Goal: Contribute content: Contribute content

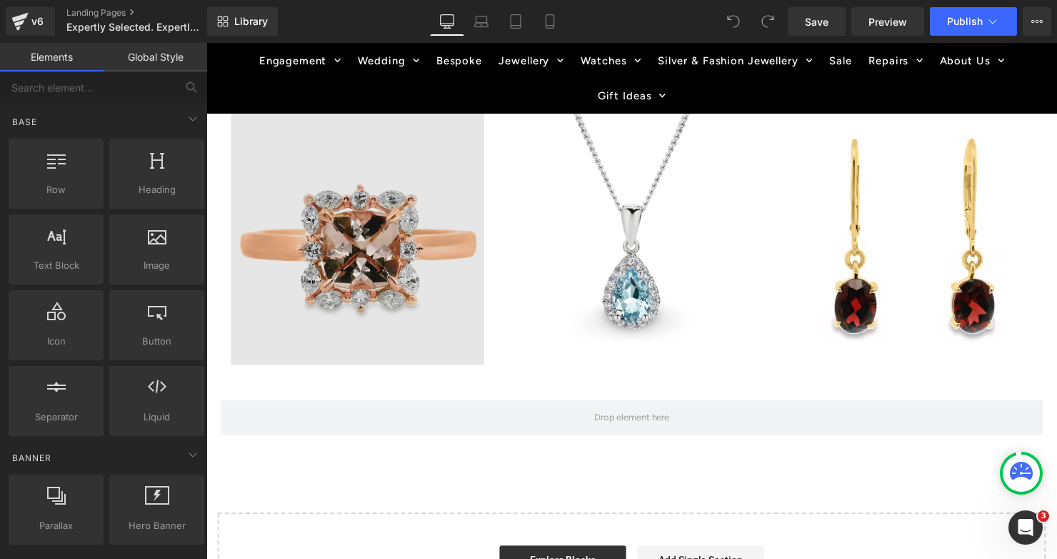
scroll to position [1836, 0]
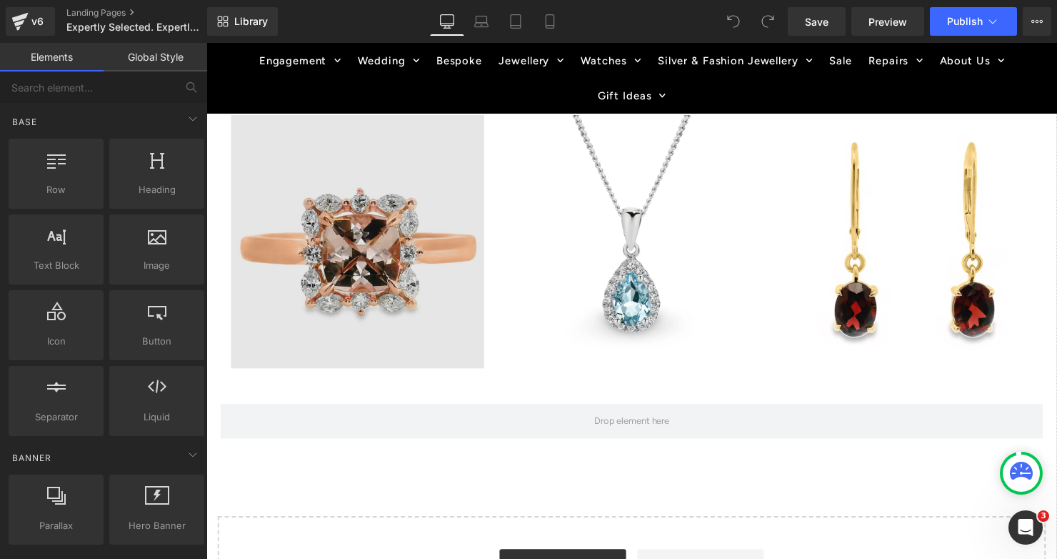
click at [342, 299] on img at bounding box center [359, 244] width 257 height 257
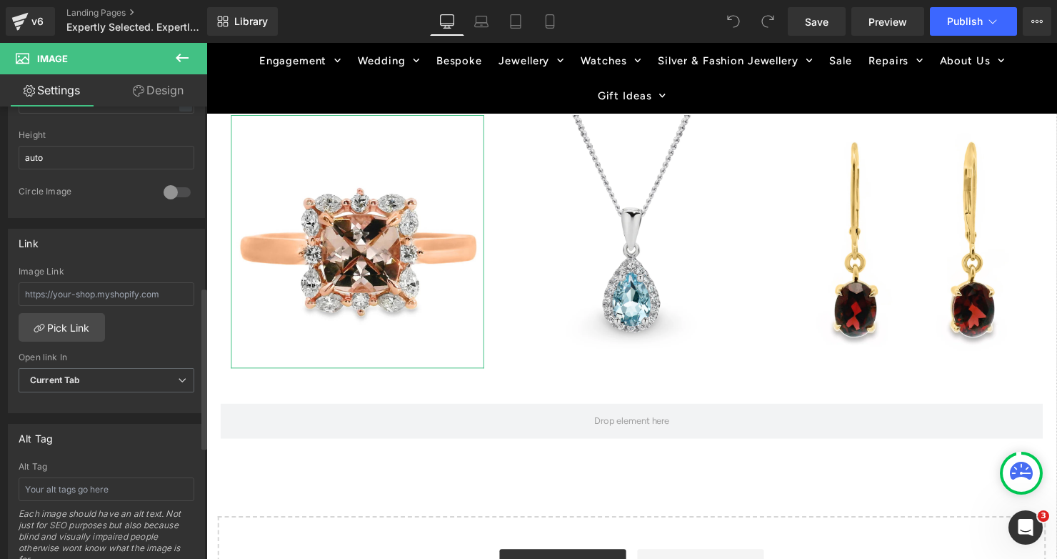
scroll to position [512, 0]
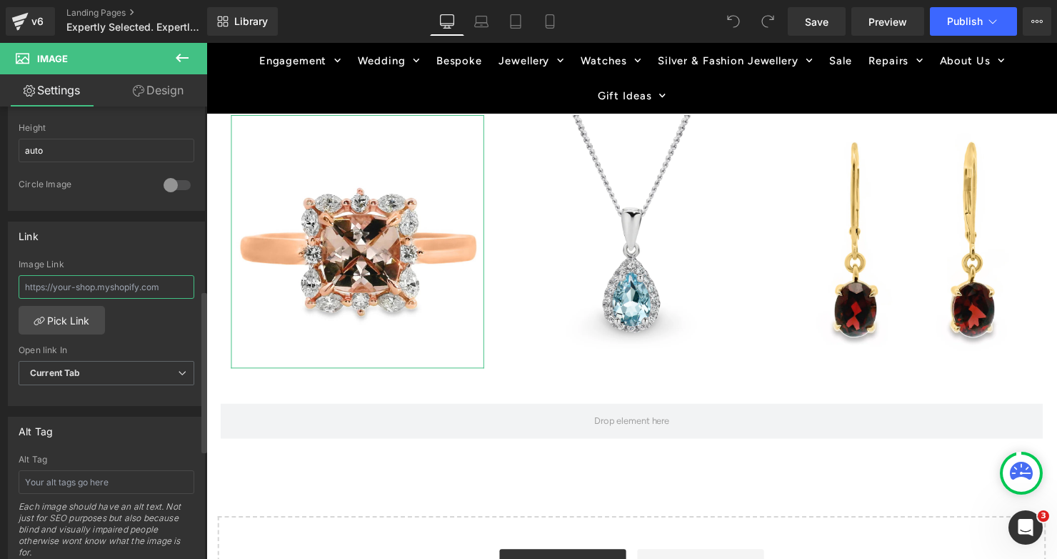
click at [93, 288] on input "text" at bounding box center [107, 287] width 176 height 24
click at [69, 314] on link "Pick Link" at bounding box center [62, 320] width 86 height 29
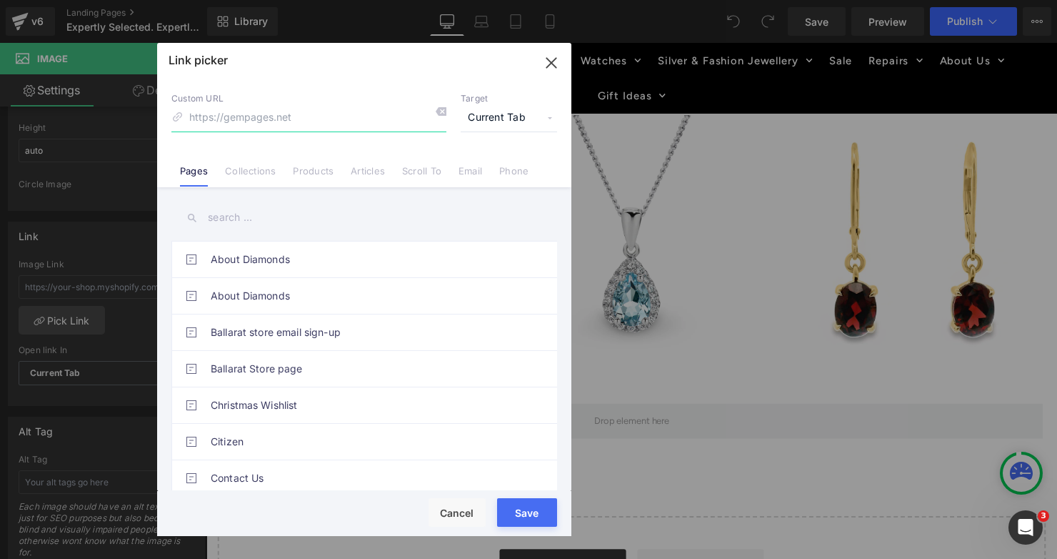
paste input "[URL][DOMAIN_NAME][PERSON_NAME]"
type input "[URL][DOMAIN_NAME][PERSON_NAME]"
click at [537, 509] on div "Rendering Content" at bounding box center [529, 502] width 88 height 16
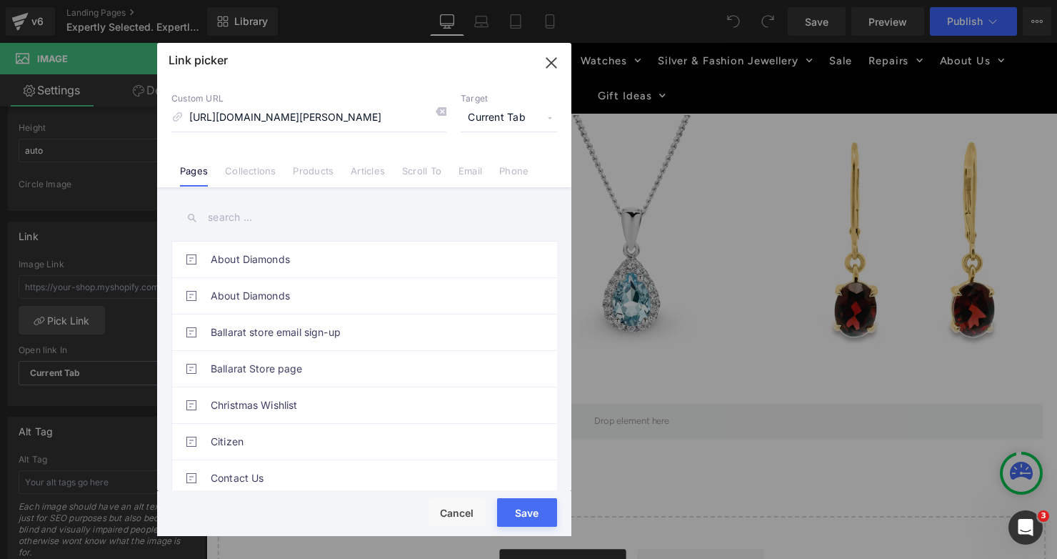
click at [522, 515] on button "Save" at bounding box center [527, 512] width 60 height 29
type input "[URL][DOMAIN_NAME][PERSON_NAME]"
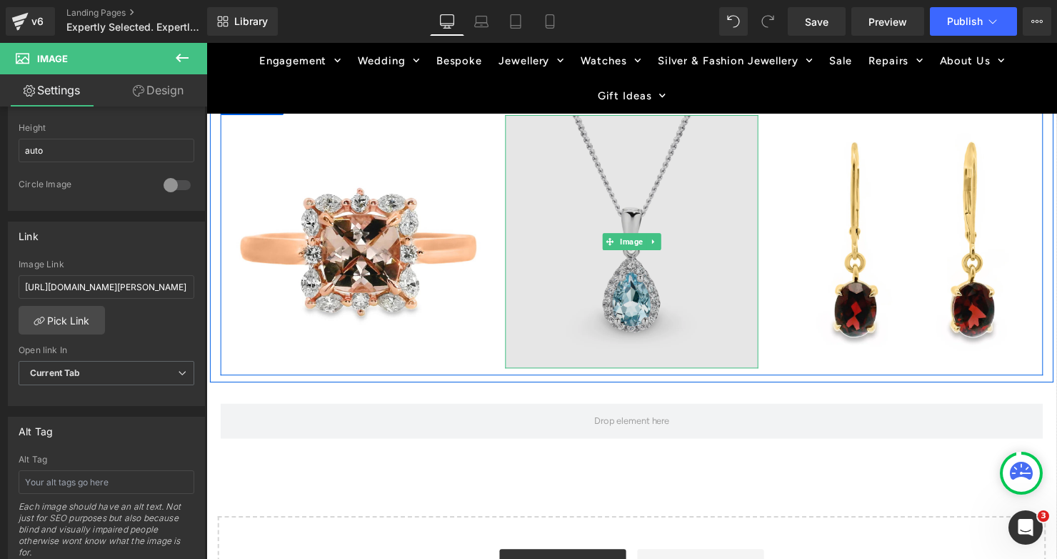
click at [644, 317] on img at bounding box center [638, 244] width 257 height 257
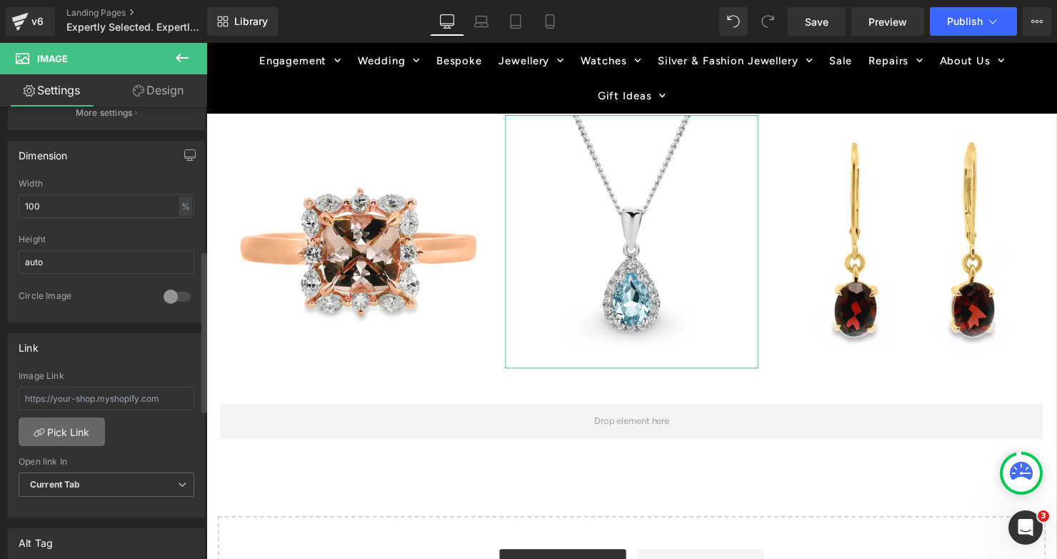
scroll to position [404, 0]
click at [70, 427] on link "Pick Link" at bounding box center [62, 428] width 86 height 29
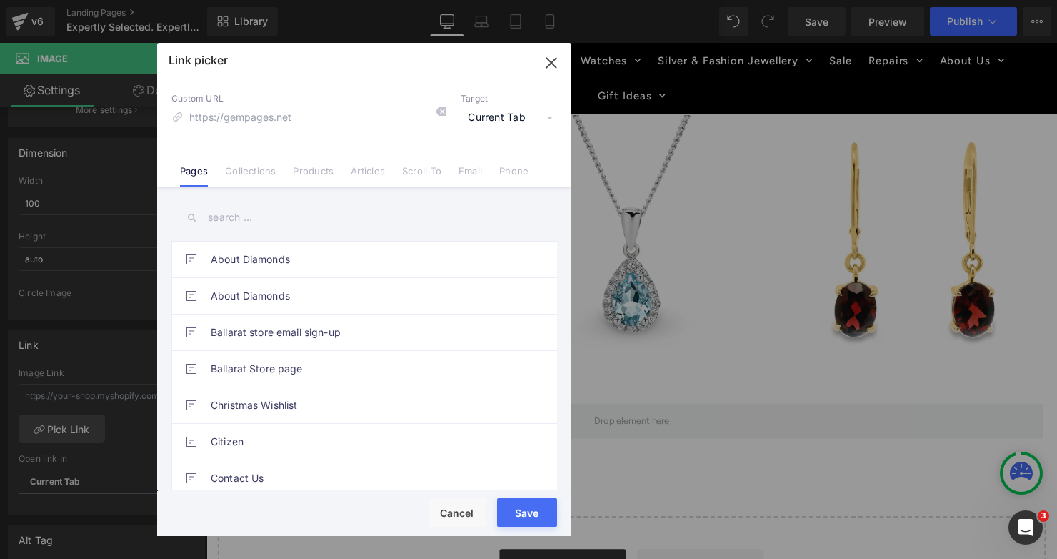
paste input "[URL][DOMAIN_NAME]"
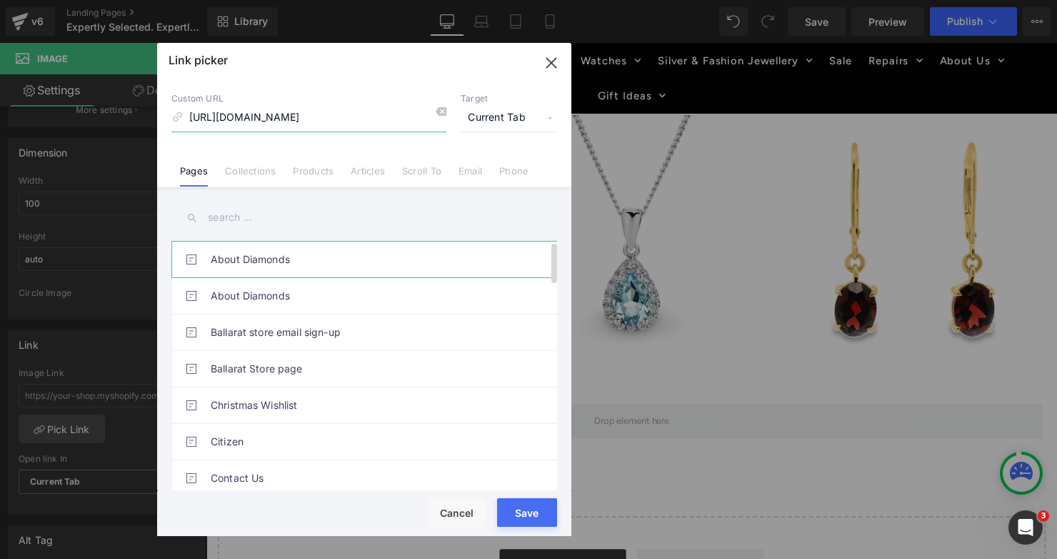
scroll to position [0, 403]
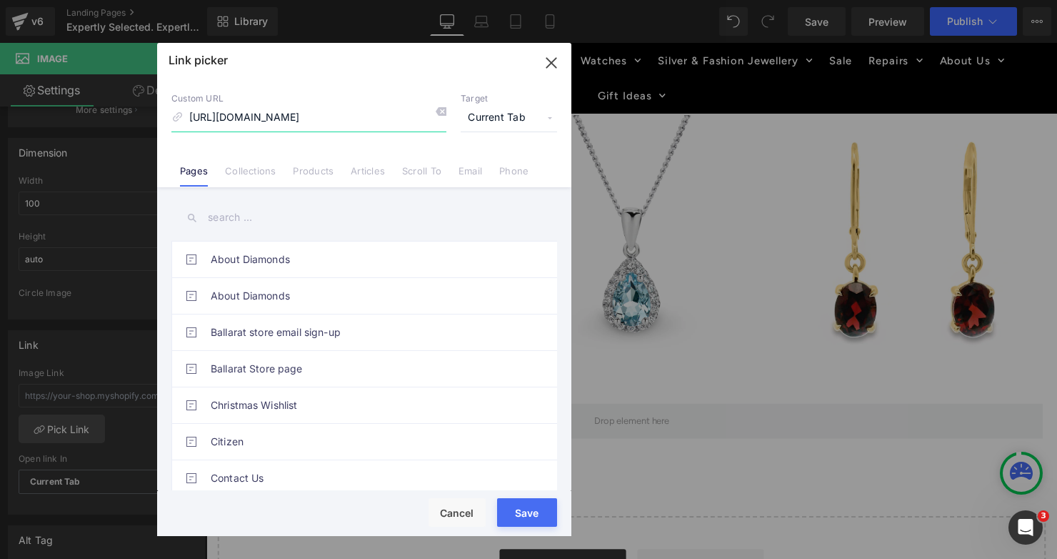
type input "[URL][DOMAIN_NAME]"
click at [510, 506] on div "Rendering Content" at bounding box center [529, 502] width 88 height 16
click at [524, 512] on button "Save" at bounding box center [527, 512] width 60 height 29
type input "[URL][DOMAIN_NAME]"
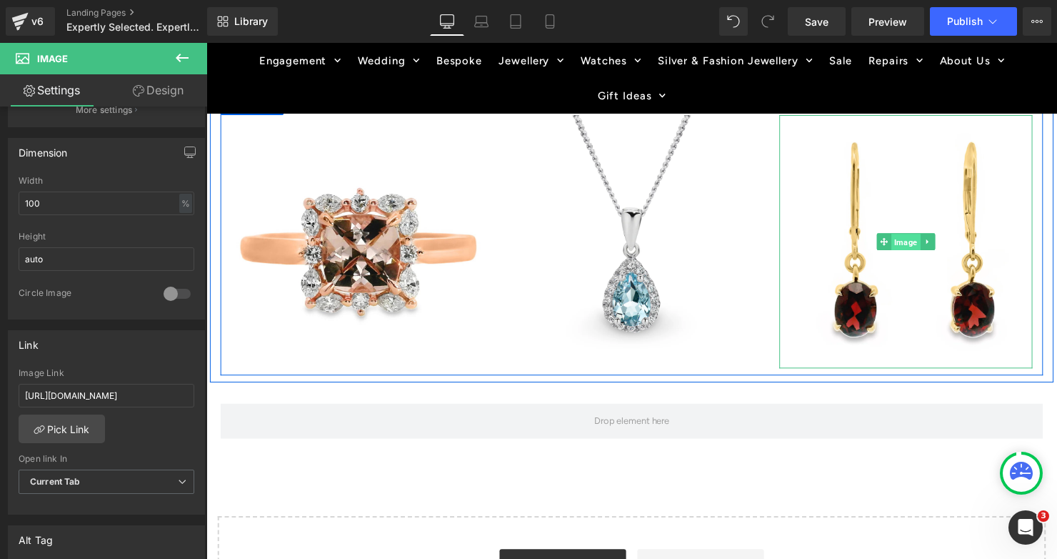
click at [924, 242] on span "Image" at bounding box center [916, 245] width 29 height 17
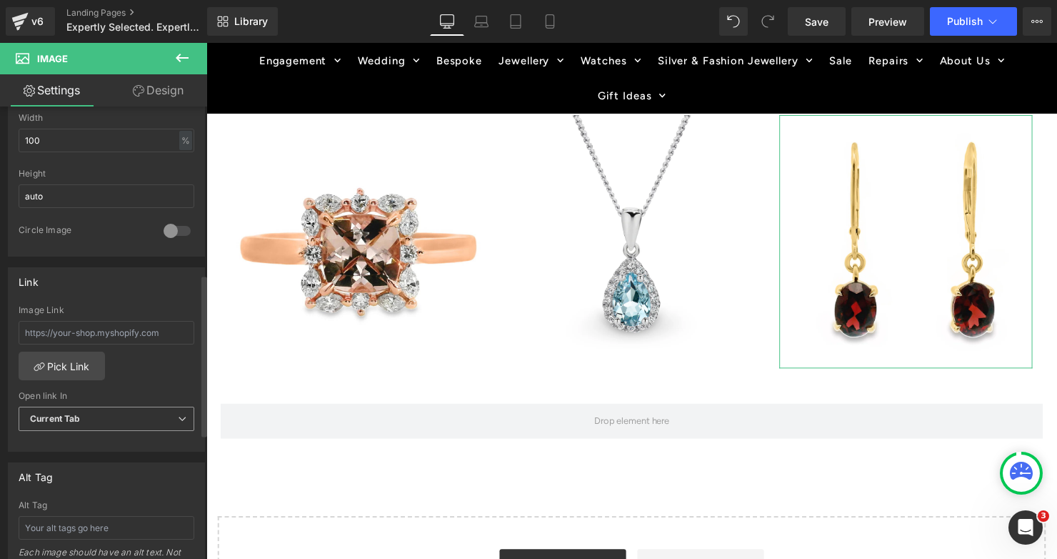
scroll to position [467, 0]
click at [169, 333] on input "text" at bounding box center [107, 332] width 176 height 24
paste input "[URL][DOMAIN_NAME]"
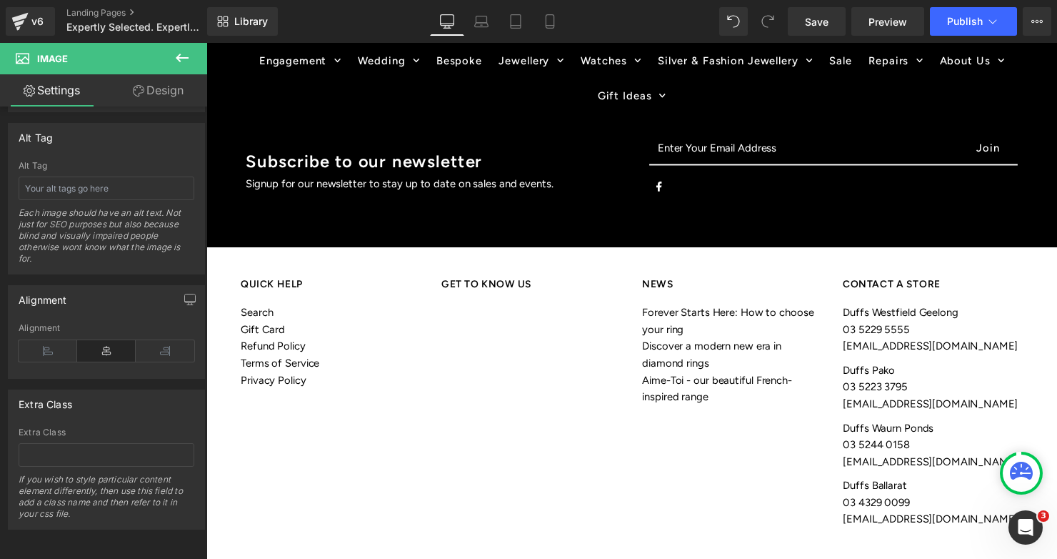
scroll to position [2517, 0]
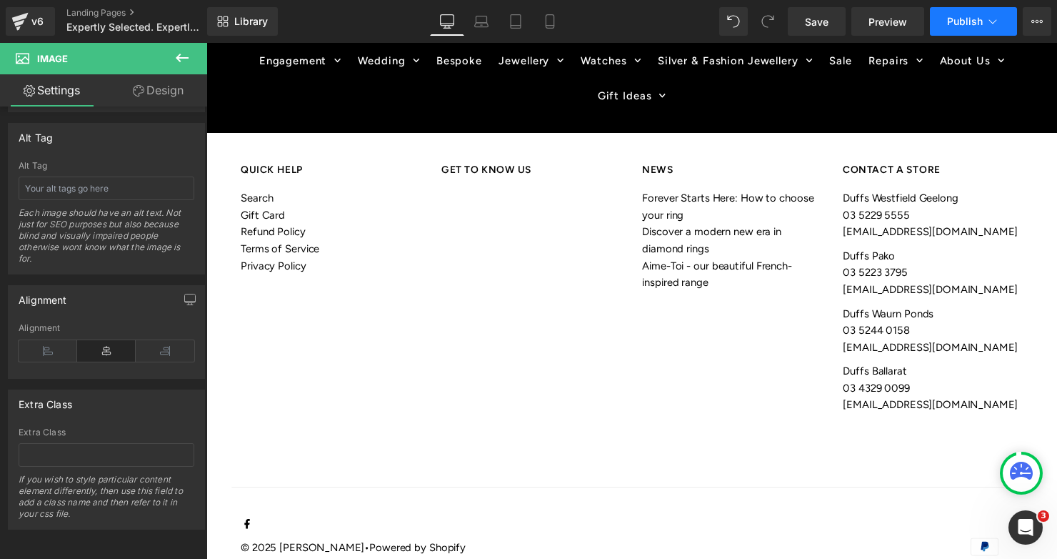
type input "[URL][DOMAIN_NAME]"
click at [949, 31] on button "Publish" at bounding box center [973, 21] width 87 height 29
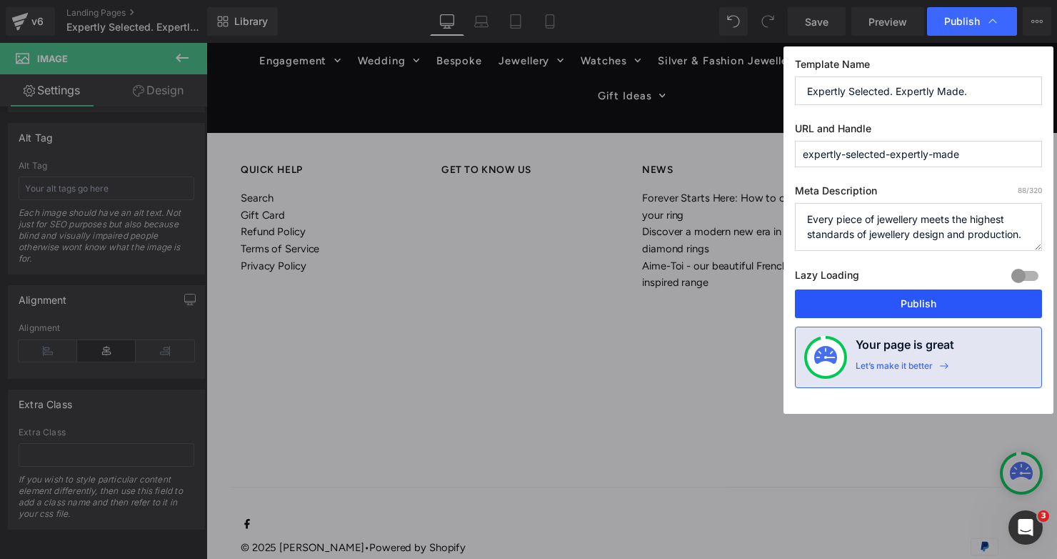
click at [911, 299] on button "Publish" at bounding box center [918, 303] width 247 height 29
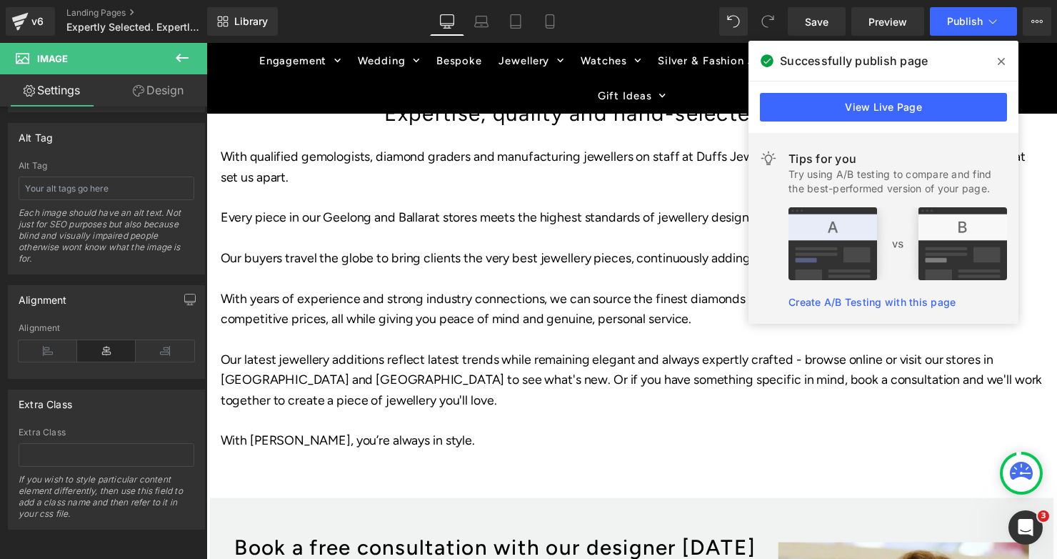
scroll to position [482, 0]
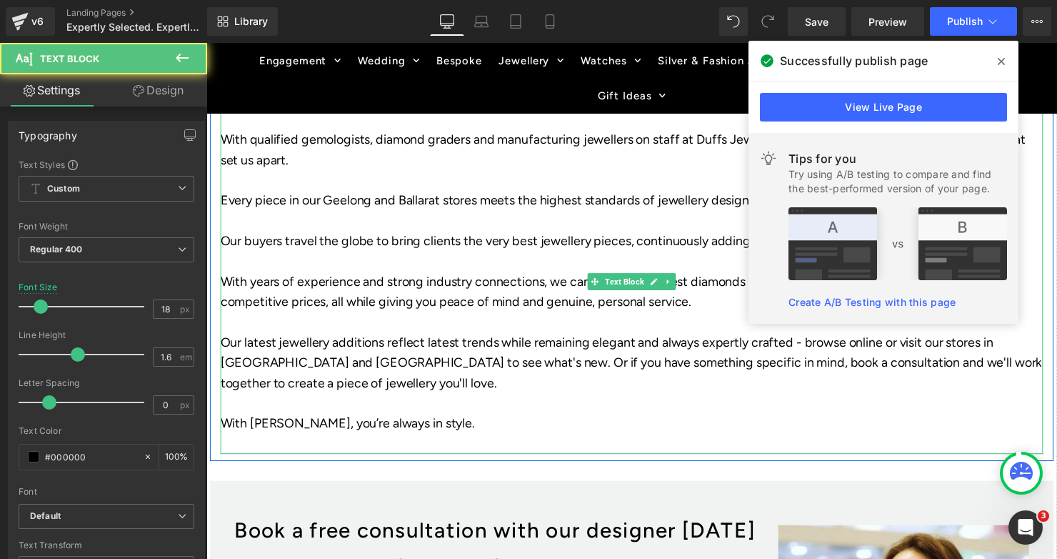
click at [279, 343] on span "Our latest jewellery additions reflect latest trends while remaining elegant an…" at bounding box center [638, 367] width 835 height 57
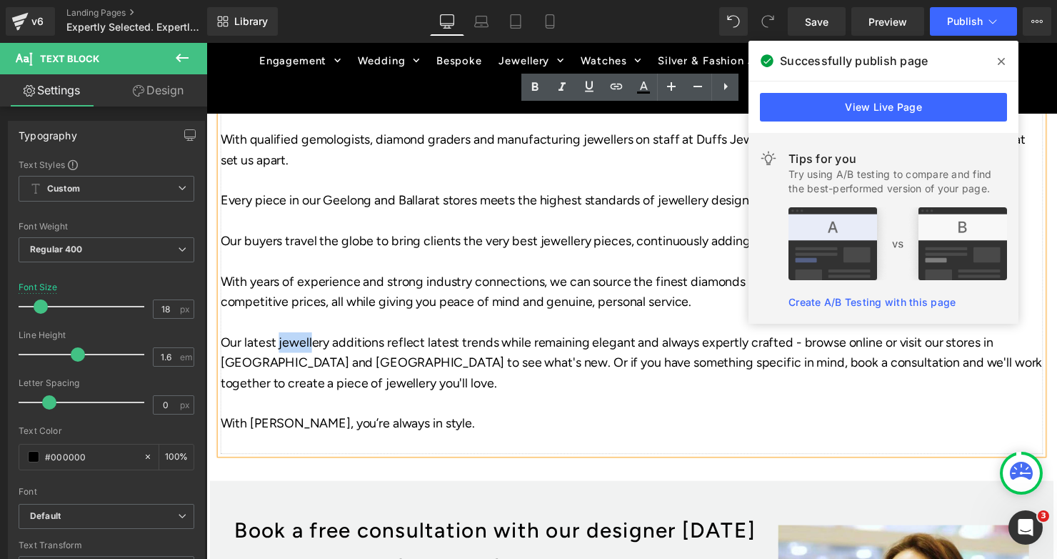
drag, startPoint x: 279, startPoint y: 343, endPoint x: 325, endPoint y: 343, distance: 45.7
click at [321, 343] on span "Our latest jewellery additions reflect latest trends while remaining elegant an…" at bounding box center [638, 367] width 835 height 57
click at [330, 343] on span "Our latest jewellery additions reflect latest trends while remaining elegant an…" at bounding box center [638, 367] width 835 height 57
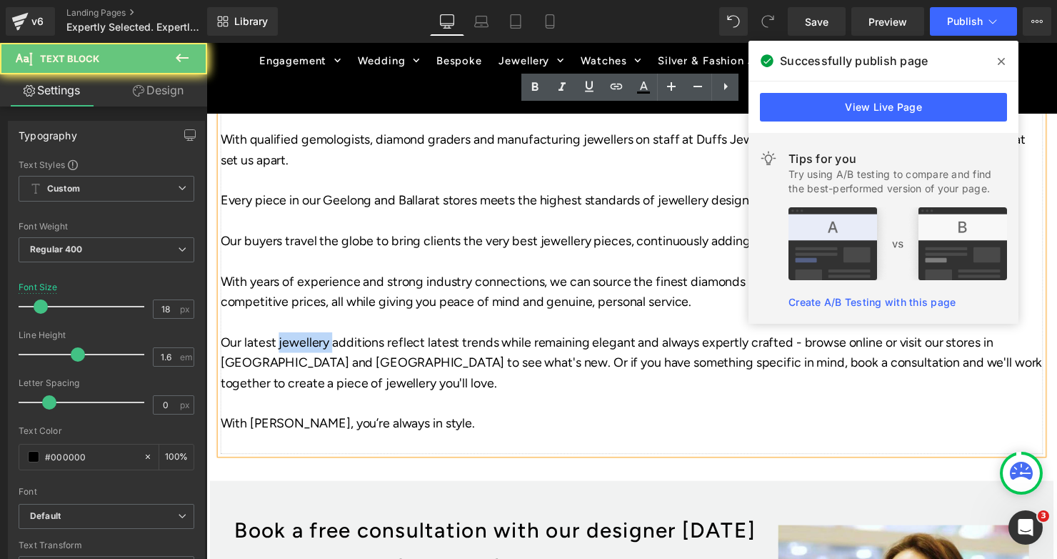
drag, startPoint x: 330, startPoint y: 343, endPoint x: 289, endPoint y: 343, distance: 41.4
click at [289, 343] on span "Our latest jewellery additions reflect latest trends while remaining elegant an…" at bounding box center [638, 367] width 835 height 57
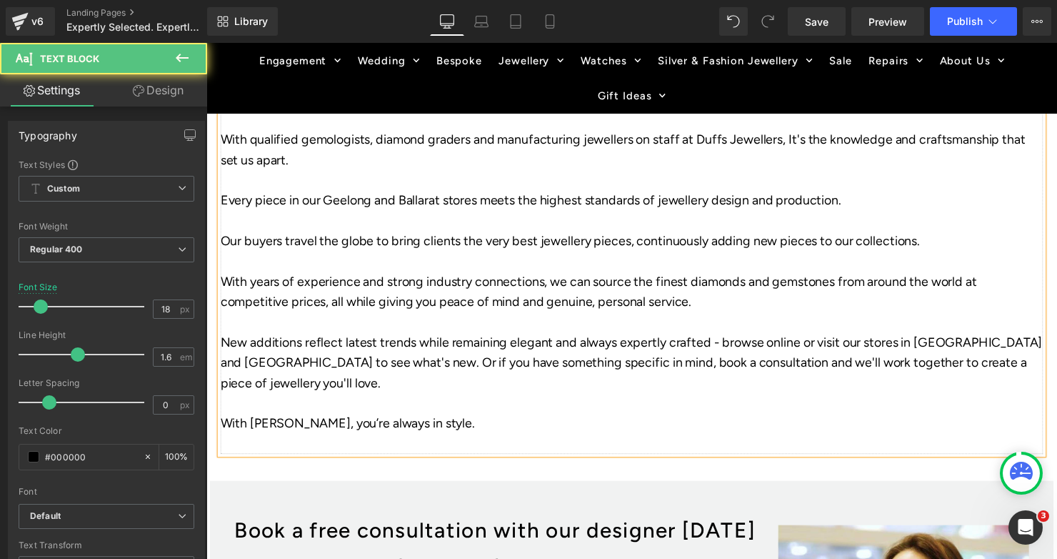
drag, startPoint x: 381, startPoint y: 345, endPoint x: 390, endPoint y: 344, distance: 8.7
click at [381, 345] on span "New additions reflect latest trends while remaining elegant and always expertly…" at bounding box center [638, 367] width 835 height 57
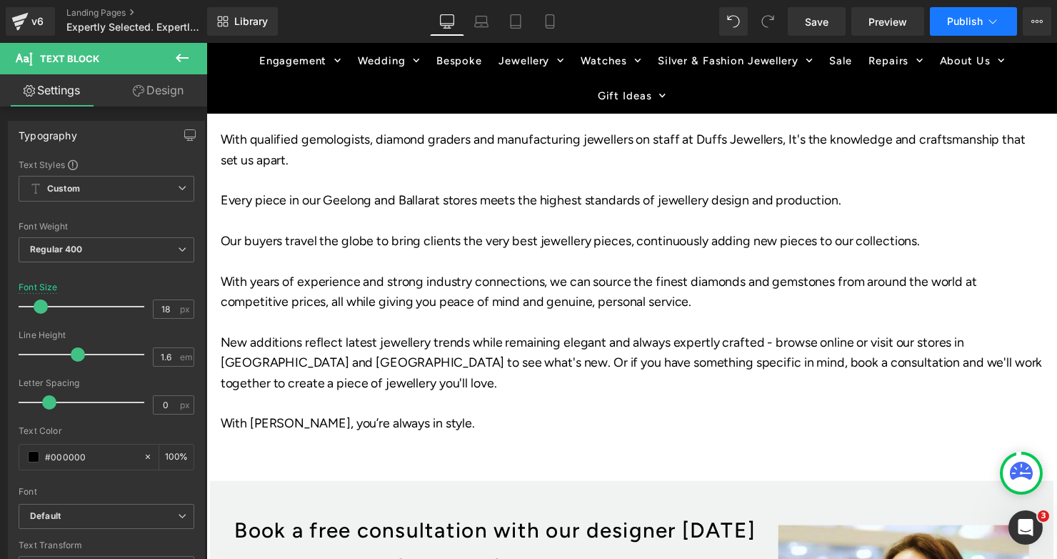
click at [968, 20] on span "Publish" at bounding box center [965, 21] width 36 height 11
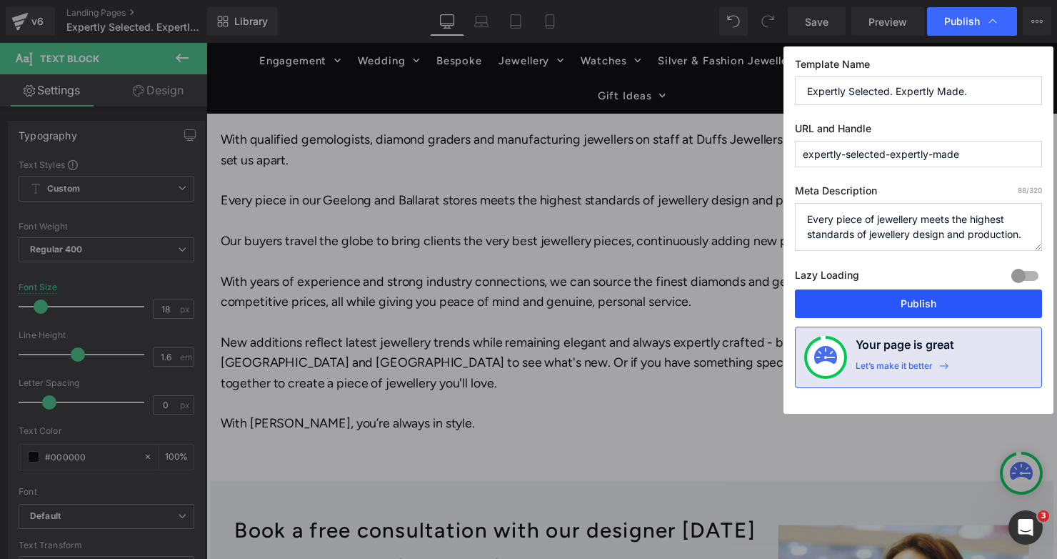
click at [876, 303] on button "Publish" at bounding box center [918, 303] width 247 height 29
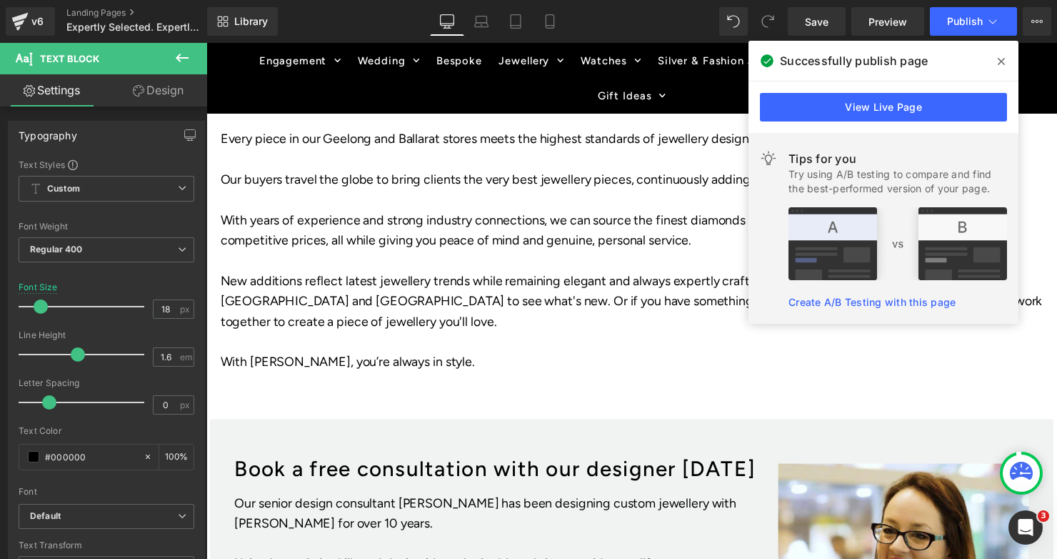
scroll to position [544, 0]
click at [998, 60] on icon at bounding box center [1001, 61] width 7 height 11
